Goal: Contribute content

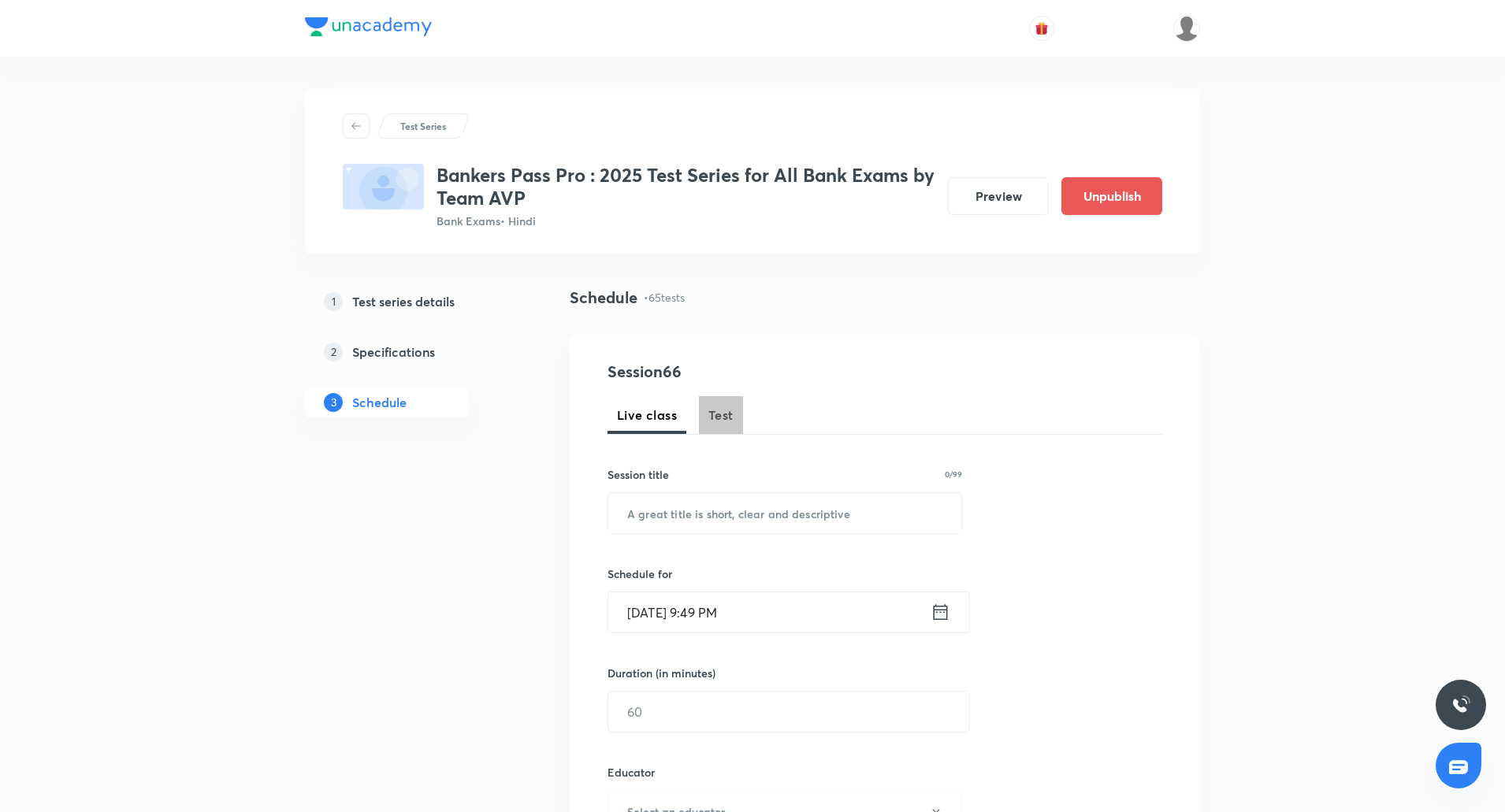
click at [726, 416] on span "Test" at bounding box center [721, 415] width 25 height 19
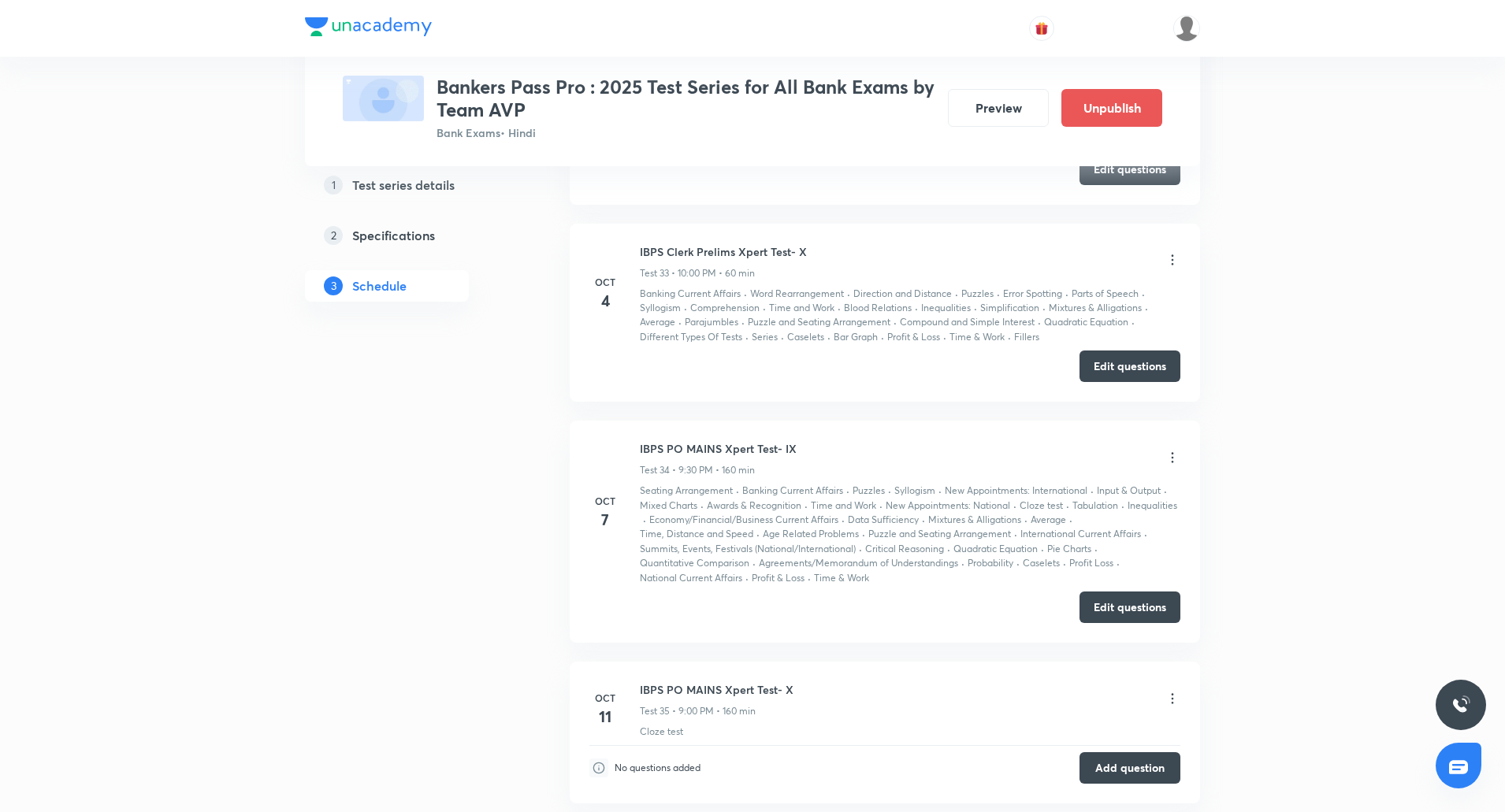
scroll to position [8343, 0]
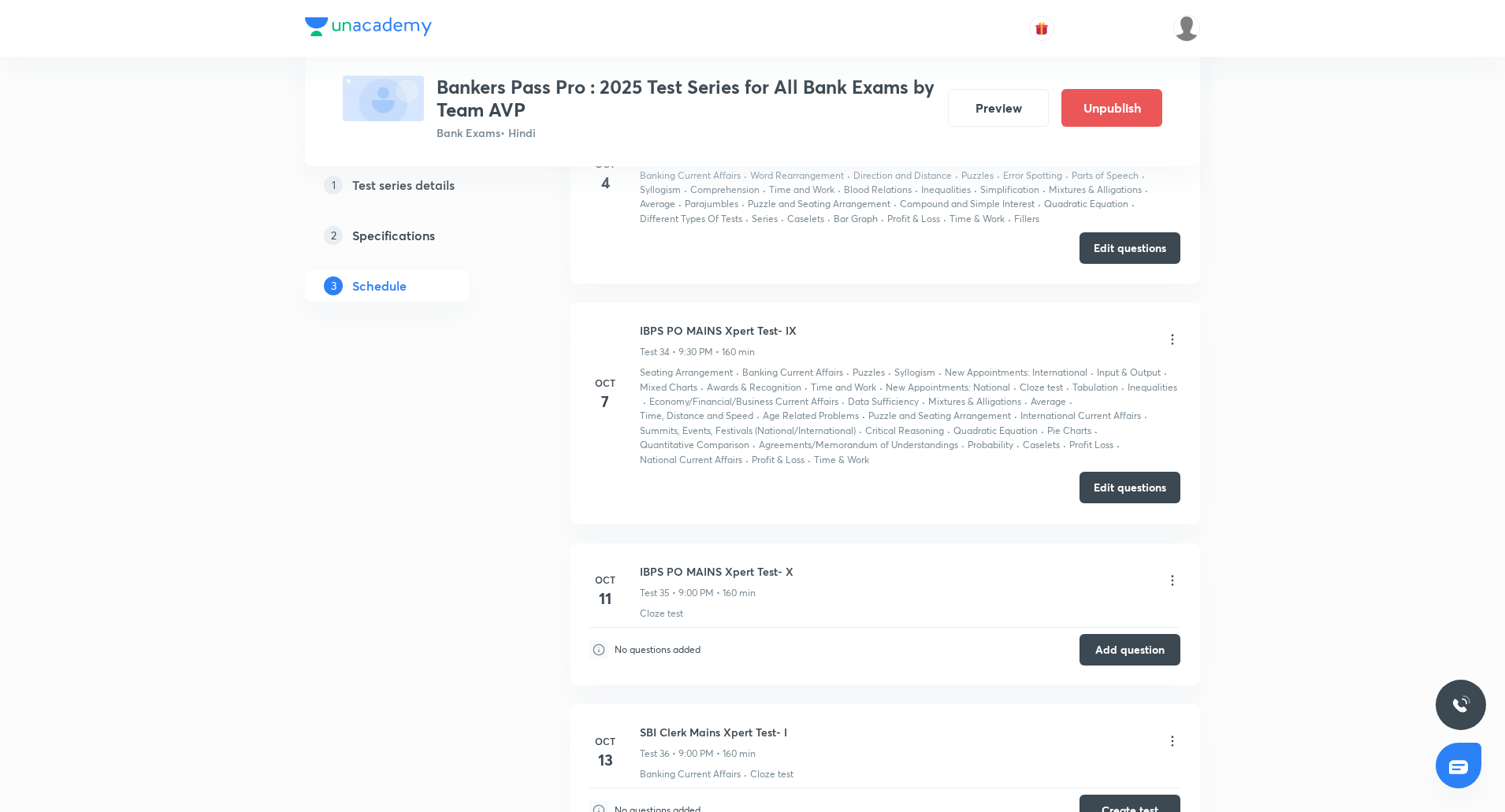
click at [1102, 472] on button "Edit questions" at bounding box center [1129, 487] width 101 height 32
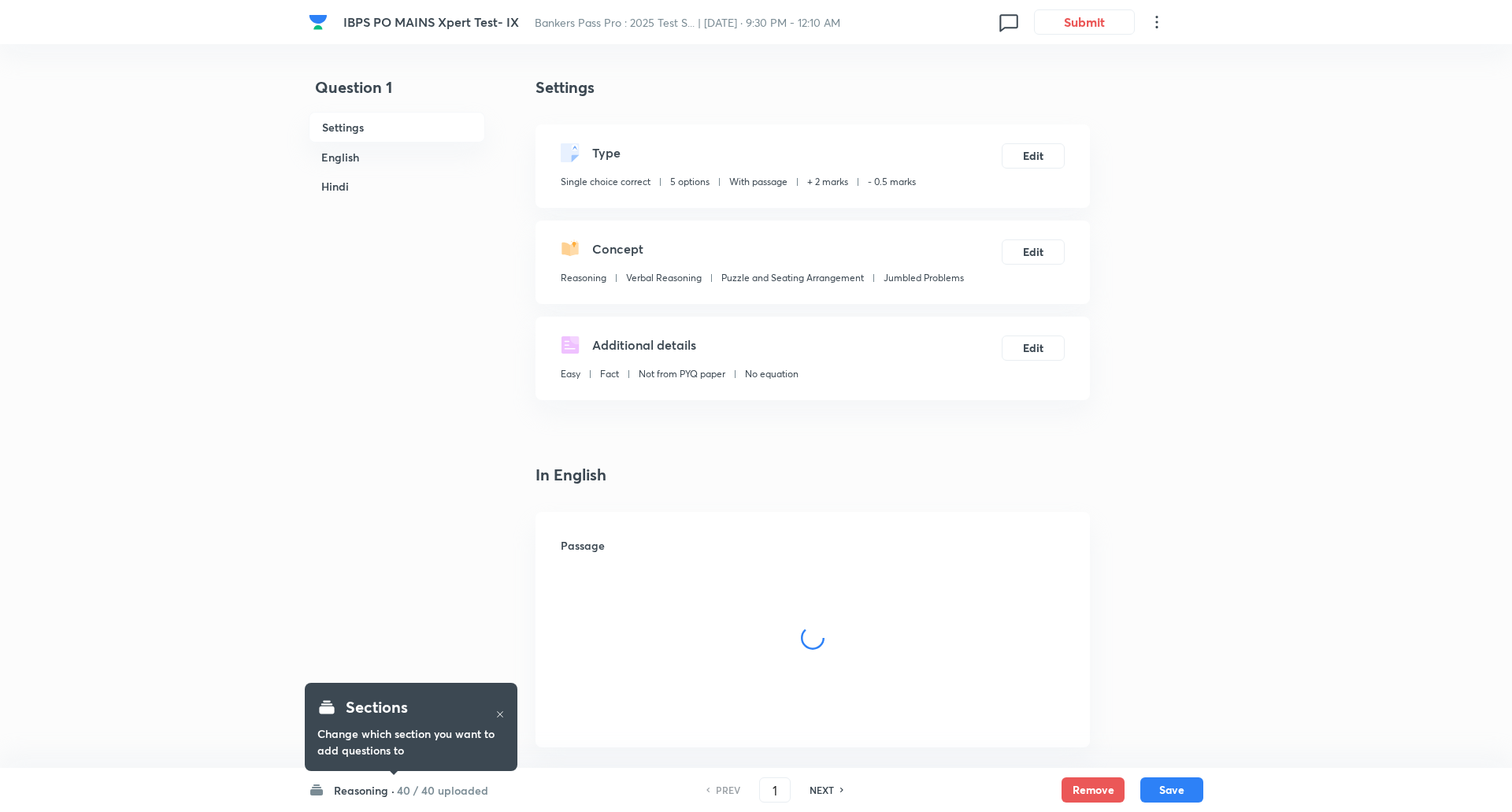
checkbox input "true"
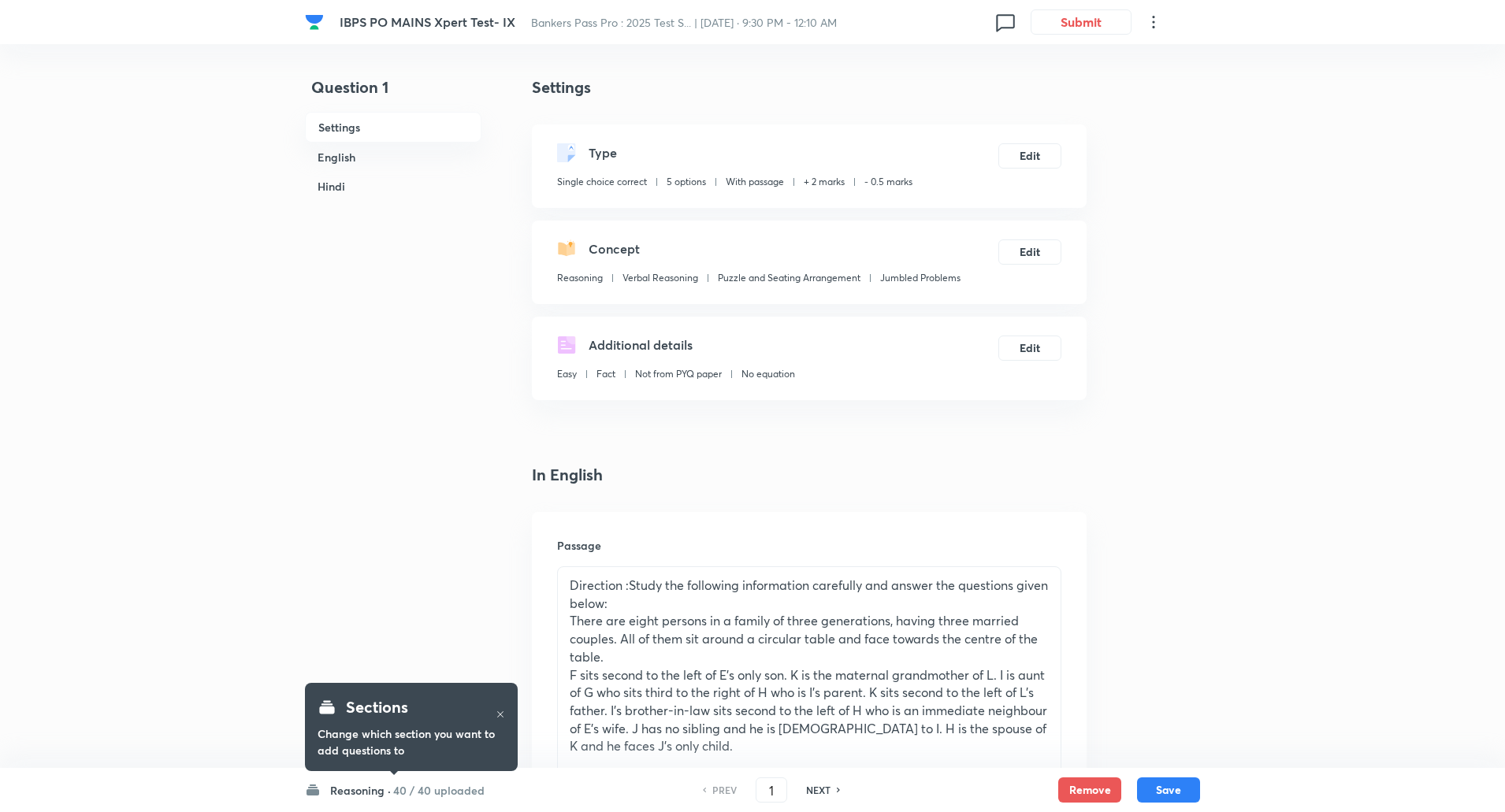
click at [368, 796] on h6 "Reasoning ·" at bounding box center [360, 790] width 60 height 16
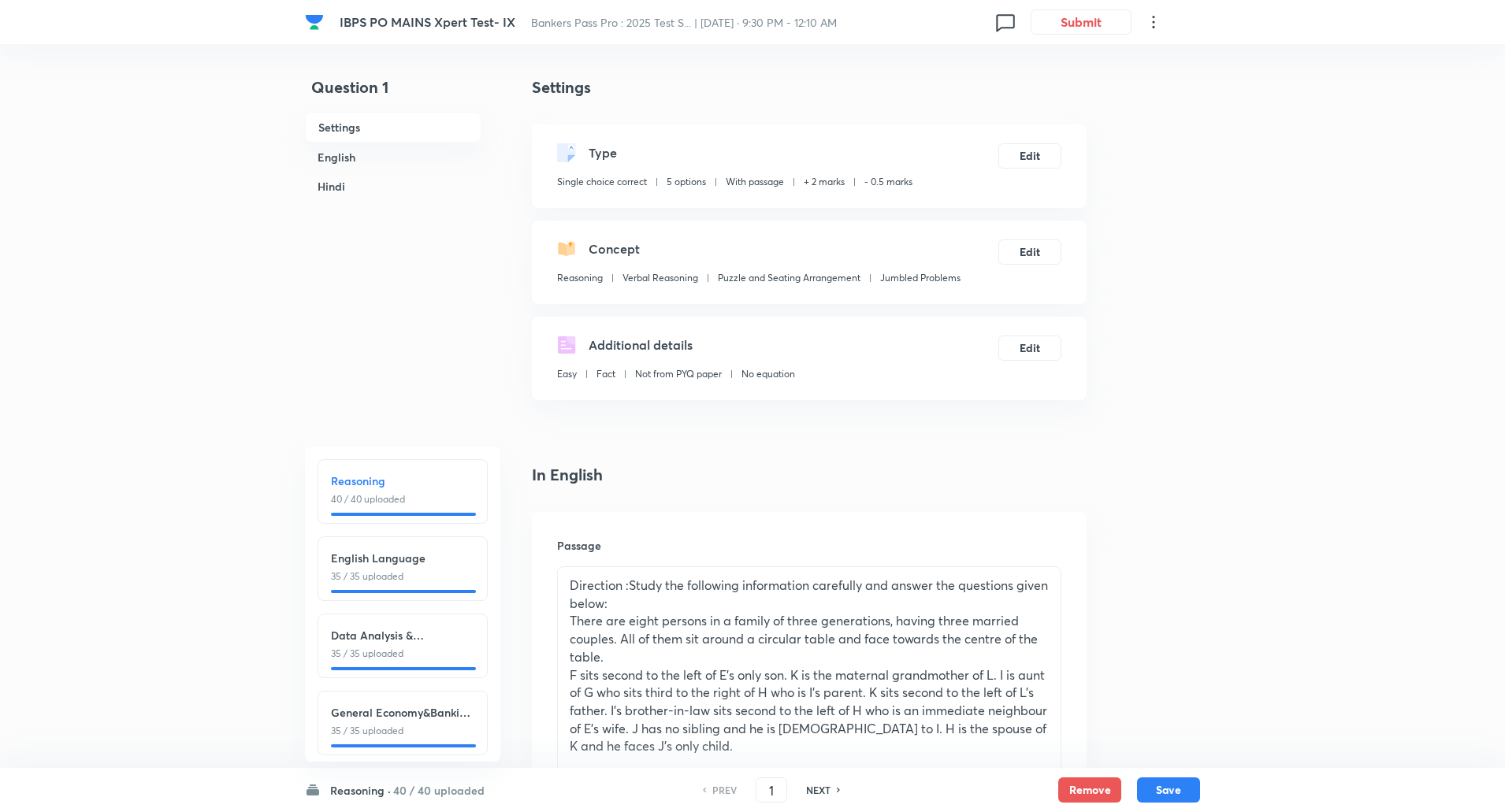
scroll to position [18, 0]
